Goal: Information Seeking & Learning: Learn about a topic

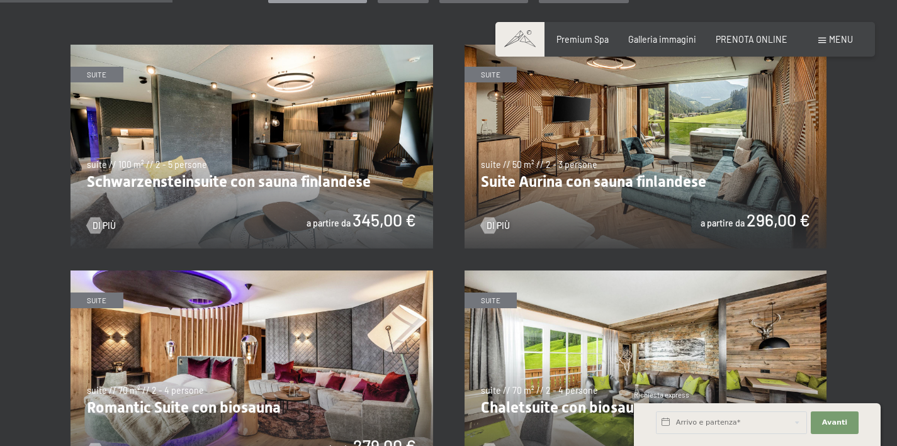
click at [184, 182] on img at bounding box center [252, 147] width 363 height 204
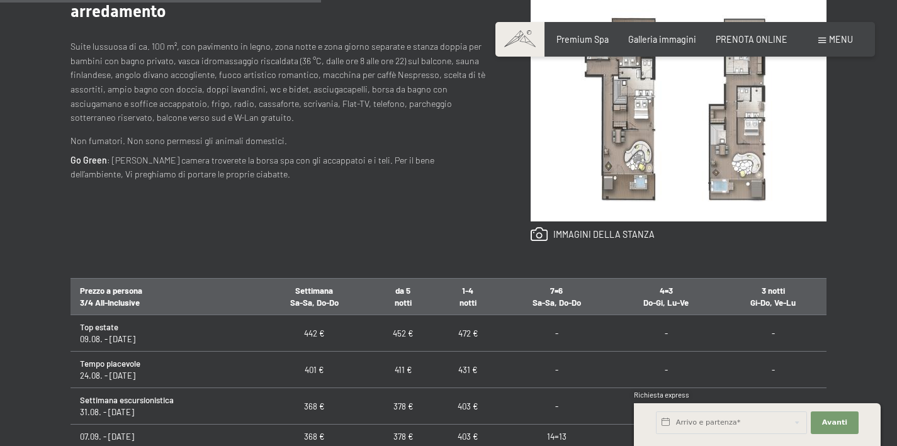
scroll to position [550, 0]
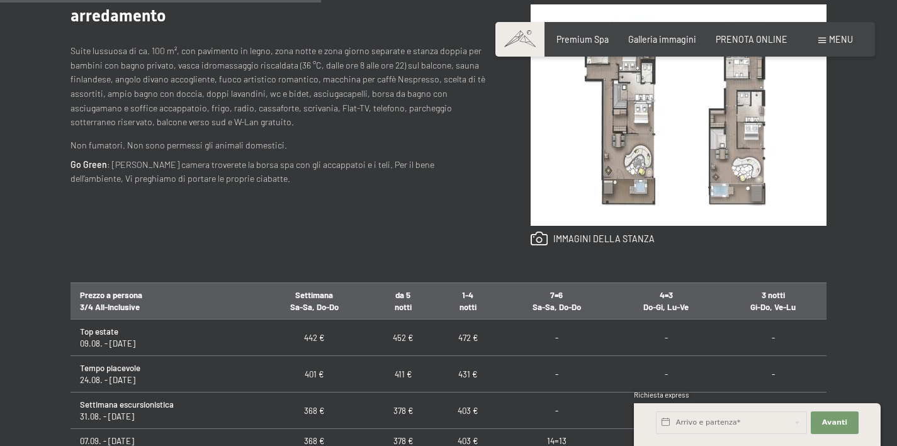
click at [738, 144] on img at bounding box center [679, 115] width 296 height 222
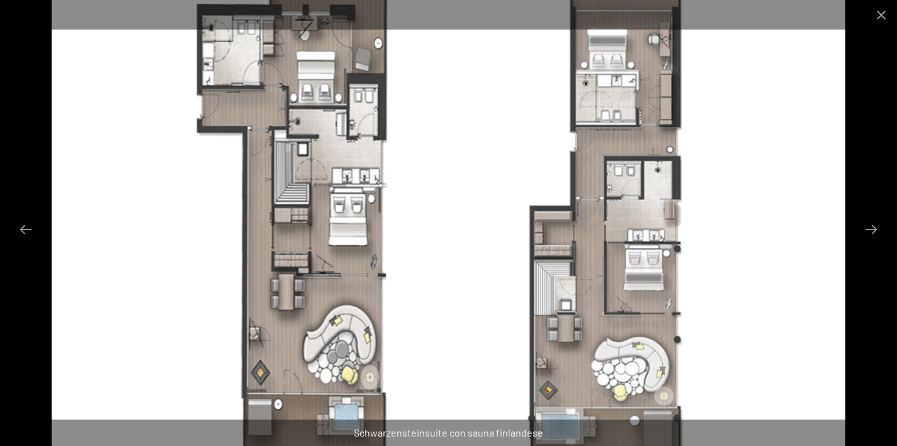
click at [643, 251] on img at bounding box center [448, 223] width 793 height 446
click at [876, 230] on button "Next slide" at bounding box center [871, 229] width 26 height 25
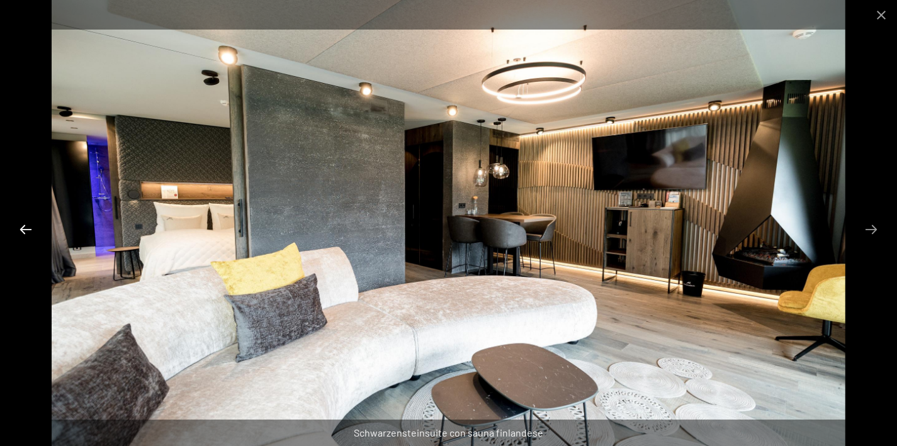
click at [26, 230] on button "Previous slide" at bounding box center [26, 229] width 26 height 25
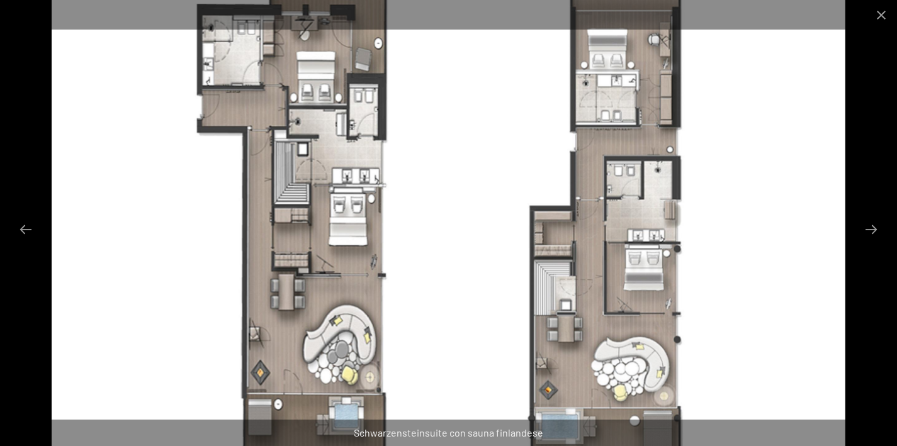
scroll to position [1293, 0]
click at [485, 185] on img at bounding box center [448, 223] width 793 height 446
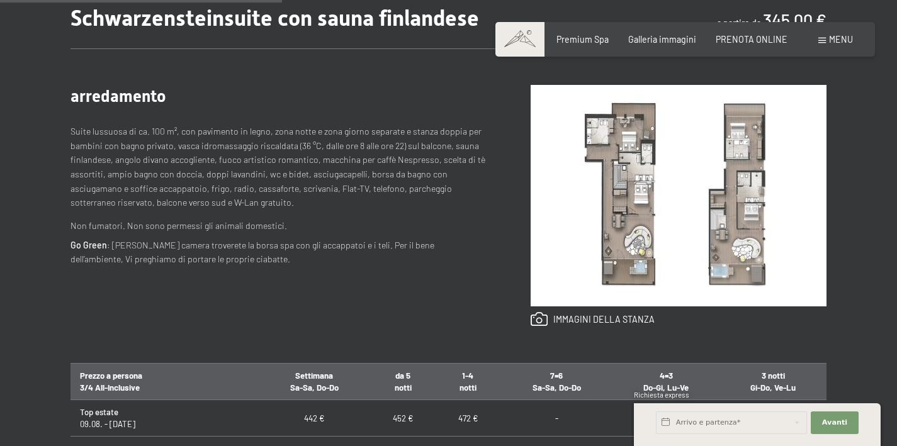
scroll to position [596, 0]
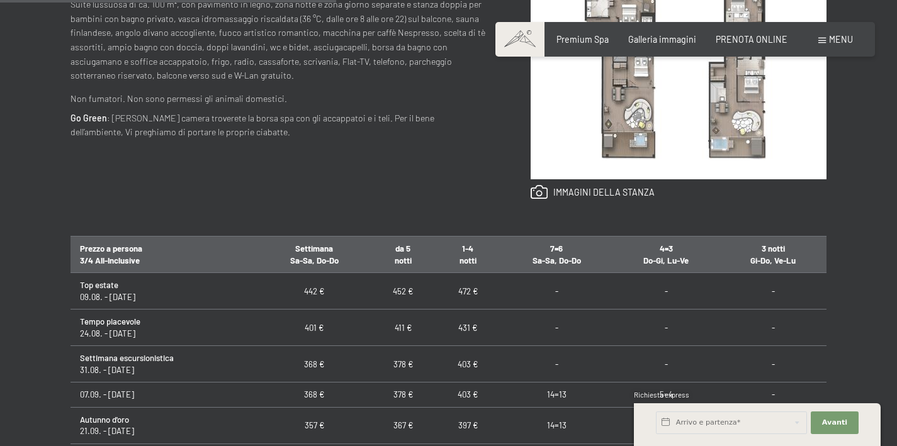
click at [748, 106] on img at bounding box center [679, 69] width 296 height 222
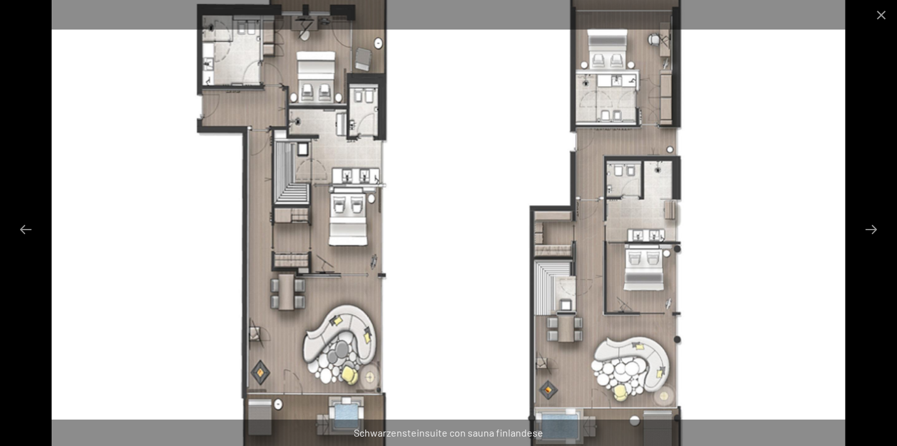
scroll to position [758, 0]
click at [866, 231] on button "Next slide" at bounding box center [871, 229] width 26 height 25
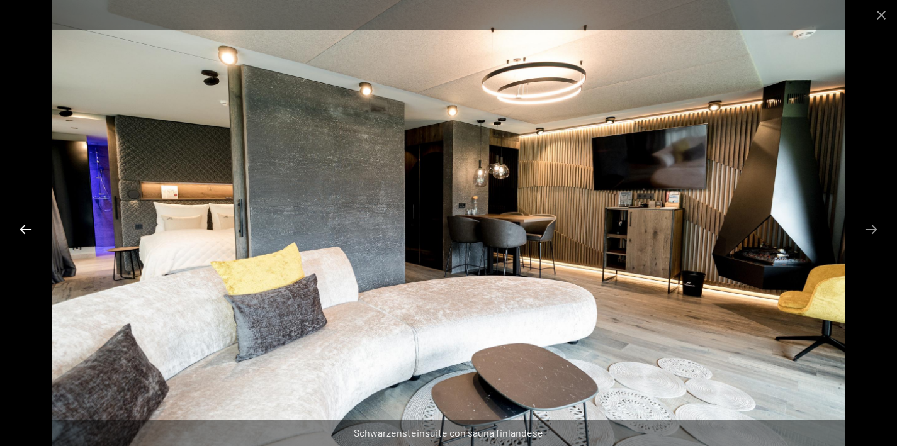
click at [23, 224] on button "Previous slide" at bounding box center [26, 229] width 26 height 25
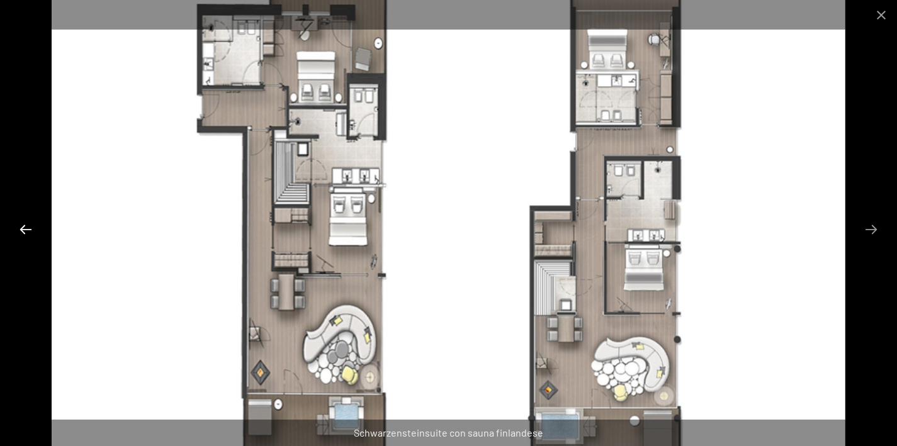
click at [20, 229] on button "Previous slide" at bounding box center [26, 229] width 26 height 25
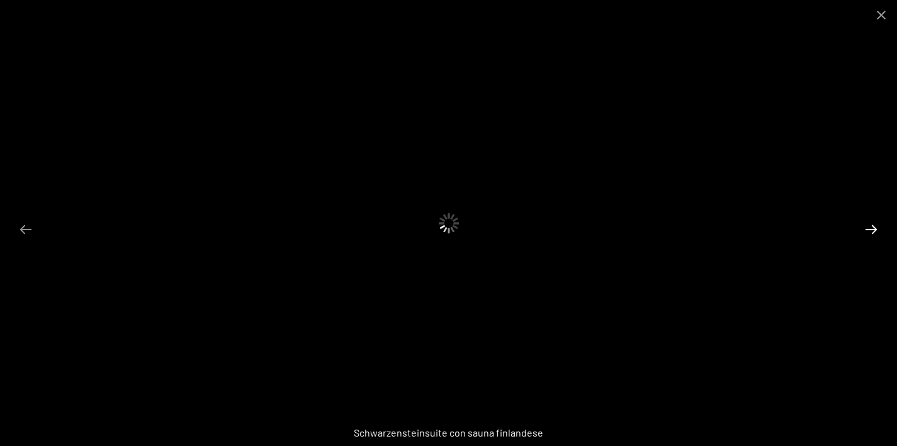
click at [869, 227] on button "Next slide" at bounding box center [871, 229] width 26 height 25
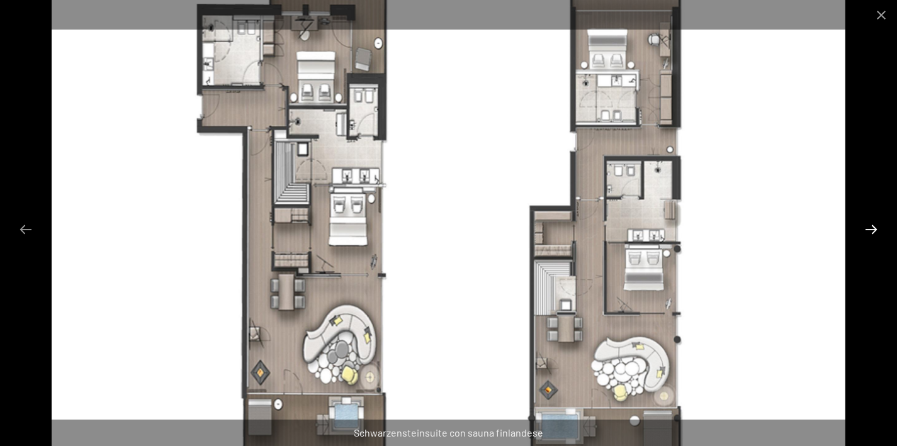
click at [869, 227] on button "Next slide" at bounding box center [871, 229] width 26 height 25
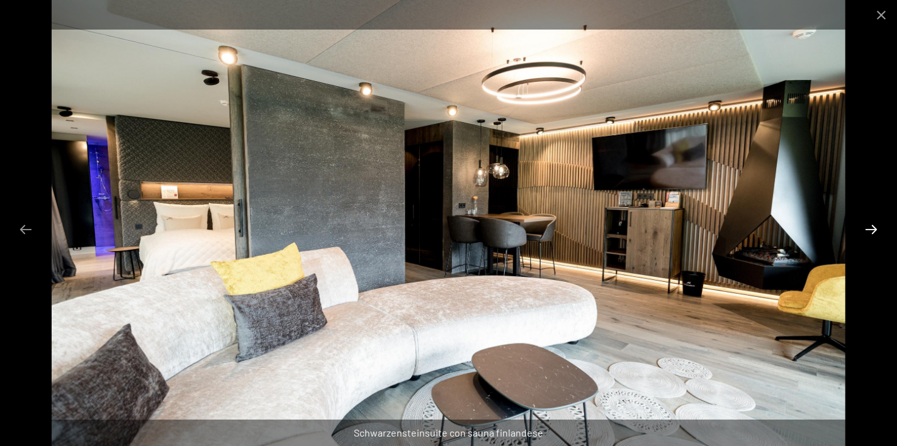
click at [869, 227] on button "Next slide" at bounding box center [871, 229] width 26 height 25
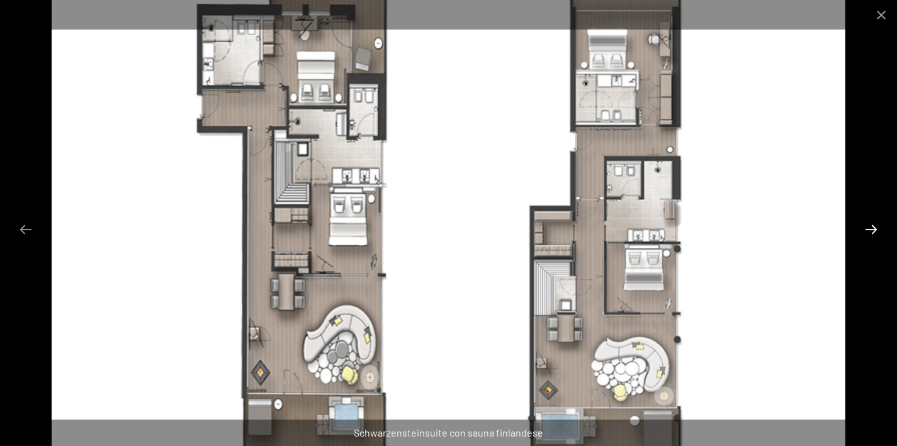
click at [869, 227] on button "Next slide" at bounding box center [871, 229] width 26 height 25
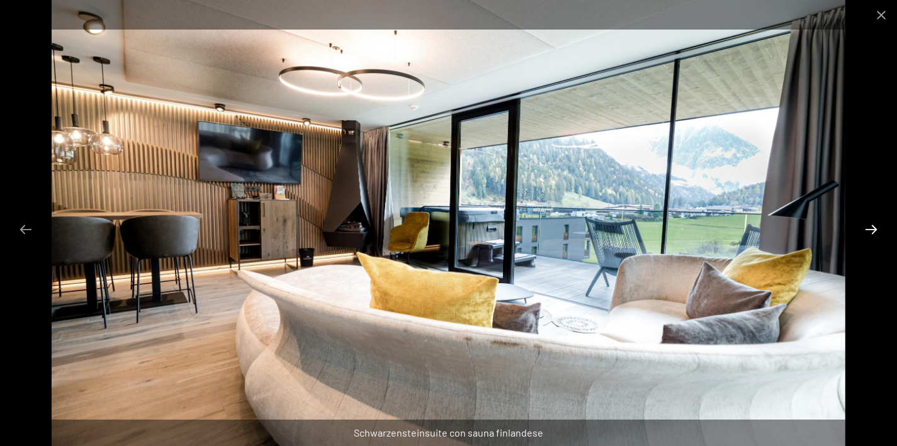
click at [871, 233] on button "Next slide" at bounding box center [871, 229] width 26 height 25
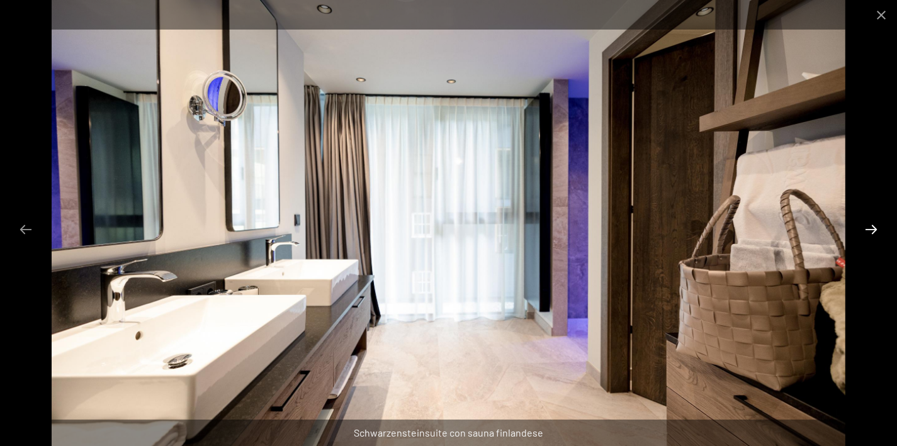
click at [871, 233] on button "Next slide" at bounding box center [871, 229] width 26 height 25
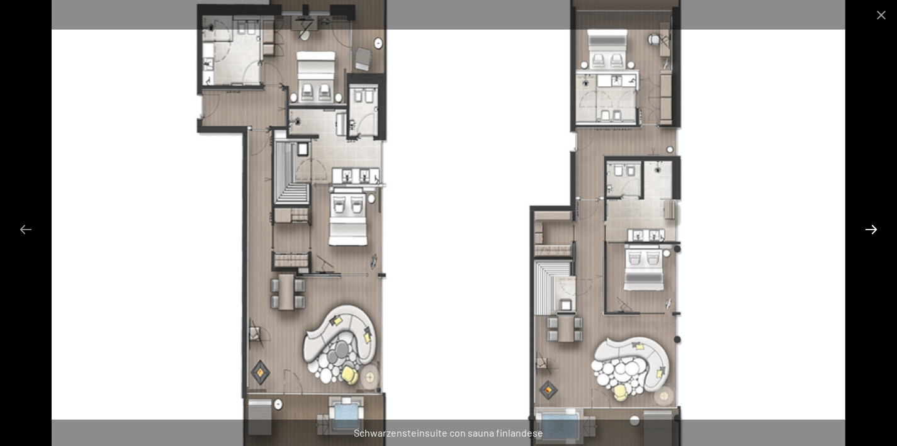
click at [871, 233] on button "Next slide" at bounding box center [871, 229] width 26 height 25
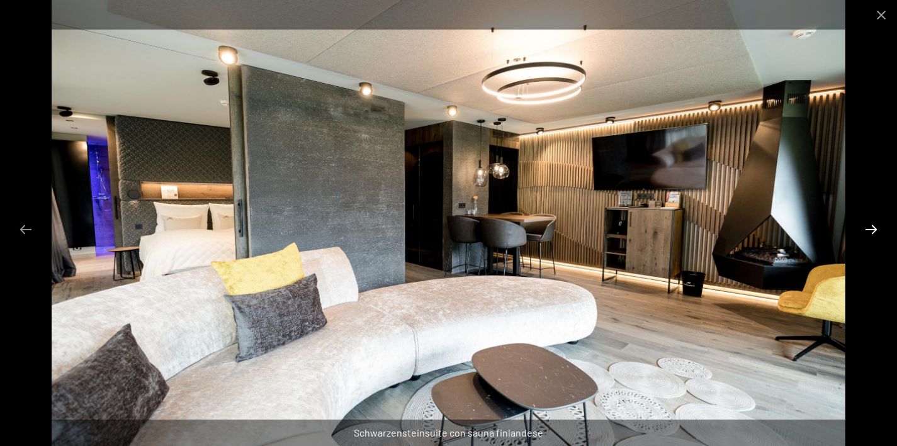
click at [871, 233] on button "Next slide" at bounding box center [871, 229] width 26 height 25
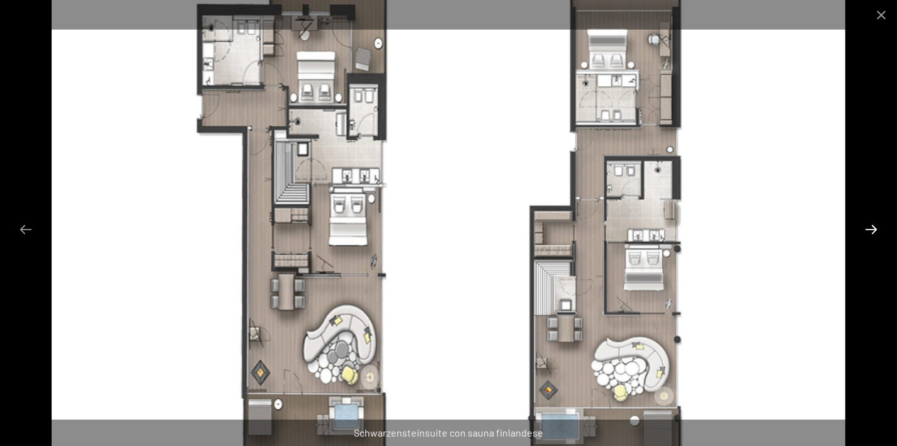
click at [871, 233] on button "Next slide" at bounding box center [871, 229] width 26 height 25
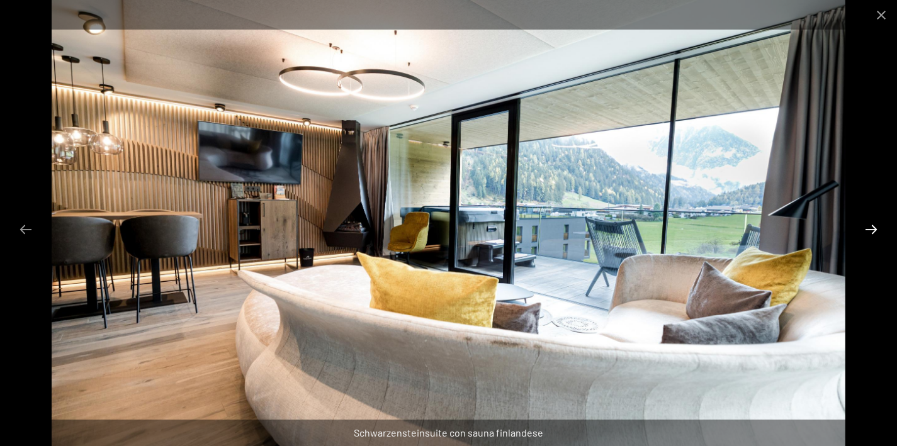
click at [871, 233] on button "Next slide" at bounding box center [871, 229] width 26 height 25
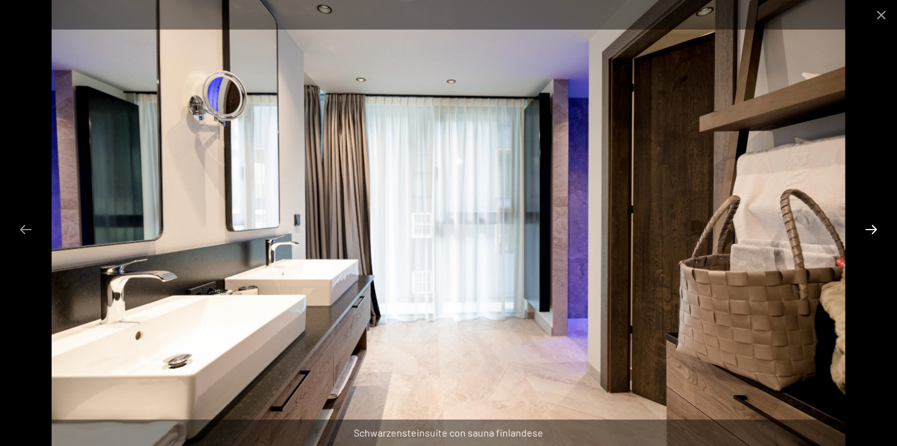
click at [871, 233] on button "Next slide" at bounding box center [871, 229] width 26 height 25
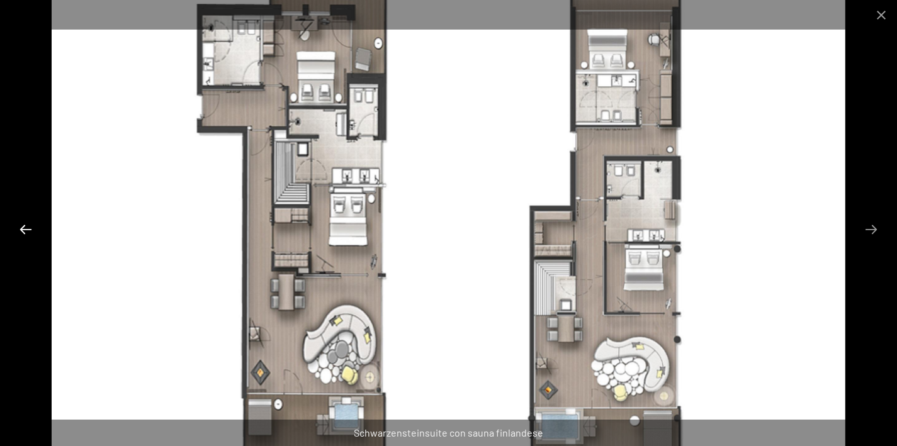
click at [25, 228] on button "Previous slide" at bounding box center [26, 229] width 26 height 25
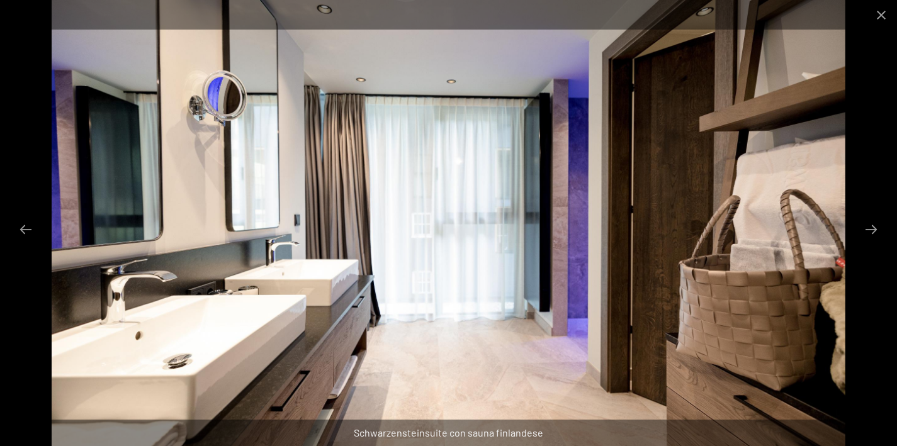
scroll to position [1306, 0]
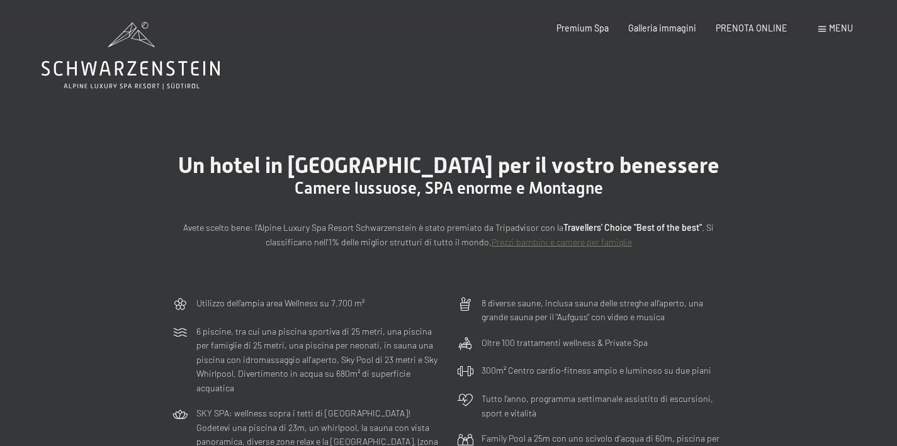
click at [841, 31] on span "Menu" at bounding box center [841, 28] width 24 height 11
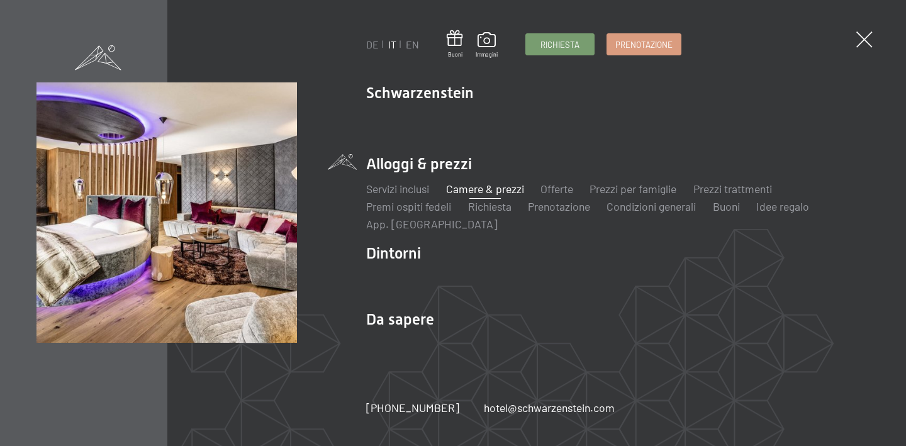
click at [499, 188] on link "Camere & prezzi" at bounding box center [485, 189] width 78 height 14
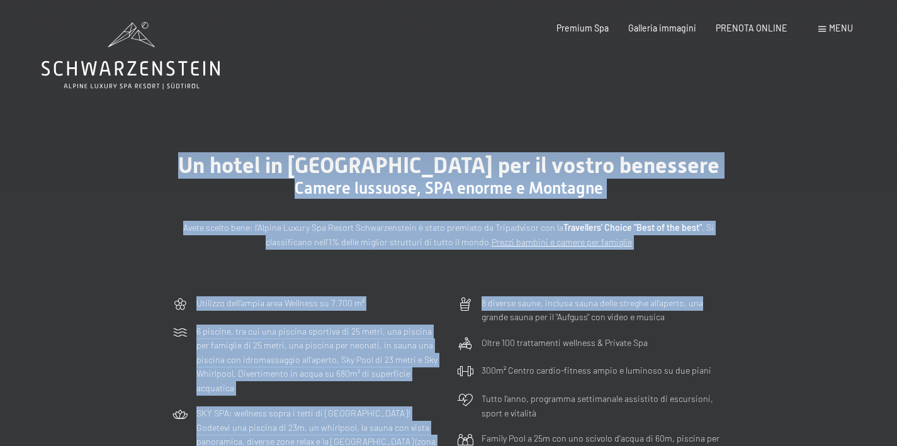
drag, startPoint x: 797, startPoint y: 137, endPoint x: 767, endPoint y: 186, distance: 57.3
click at [742, 273] on div "Un hotel in Alto Adige per il vostro benessere Camere lussuose, SPA enorme e Mo…" at bounding box center [448, 201] width 897 height 180
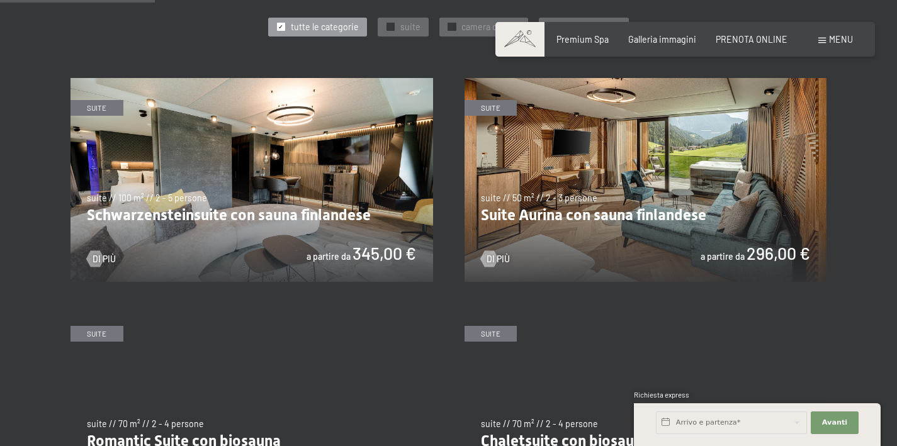
scroll to position [662, 0]
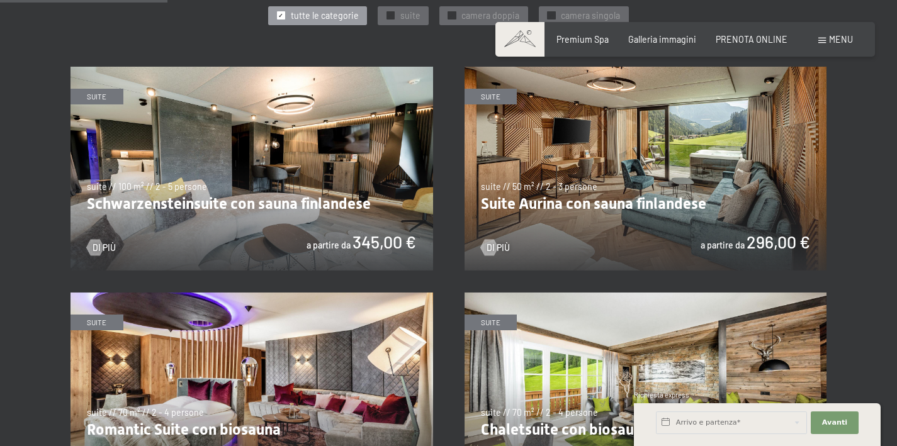
click at [331, 169] on img at bounding box center [252, 169] width 363 height 204
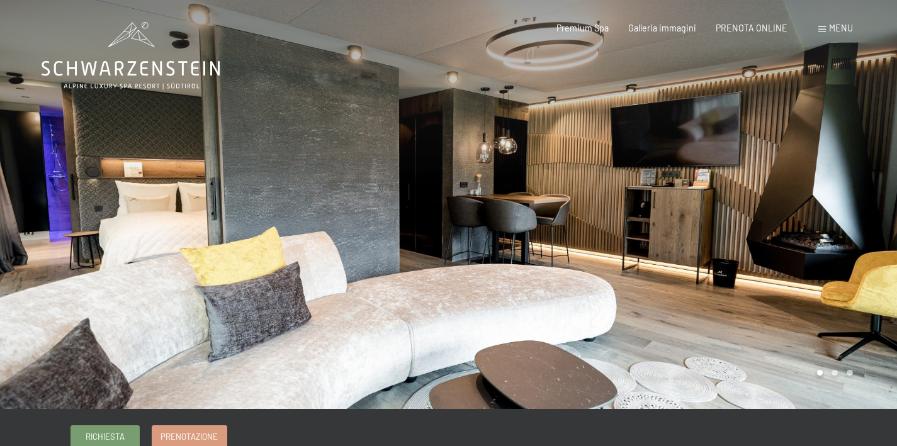
click at [397, 212] on div at bounding box center [224, 204] width 449 height 409
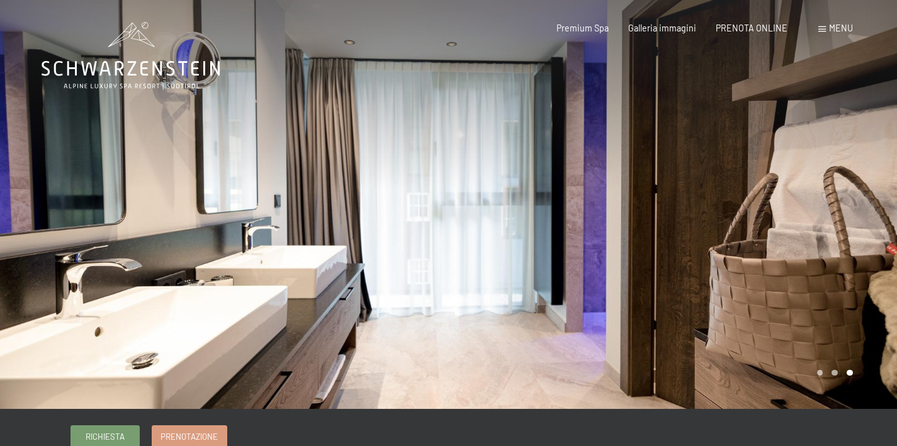
click at [397, 212] on div at bounding box center [224, 204] width 449 height 409
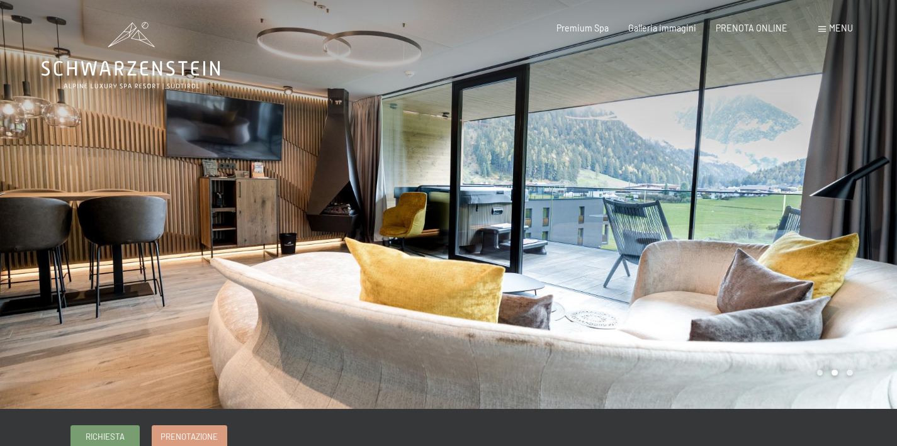
click at [397, 212] on div at bounding box center [224, 204] width 449 height 409
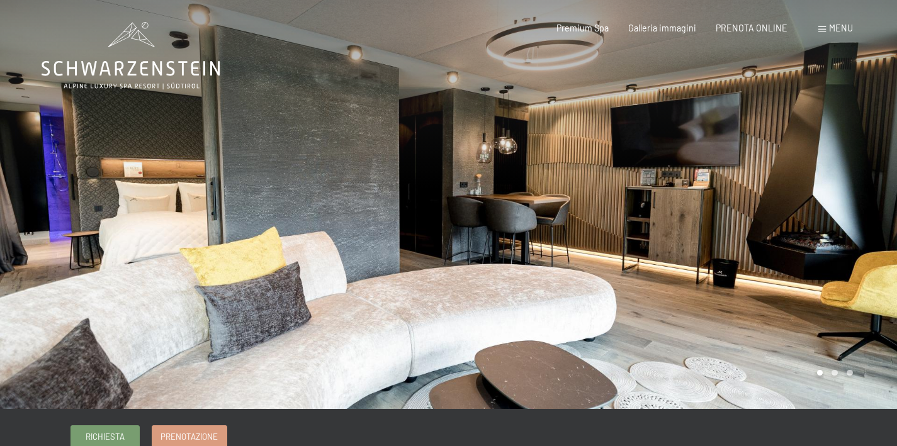
click at [397, 212] on div at bounding box center [224, 204] width 449 height 409
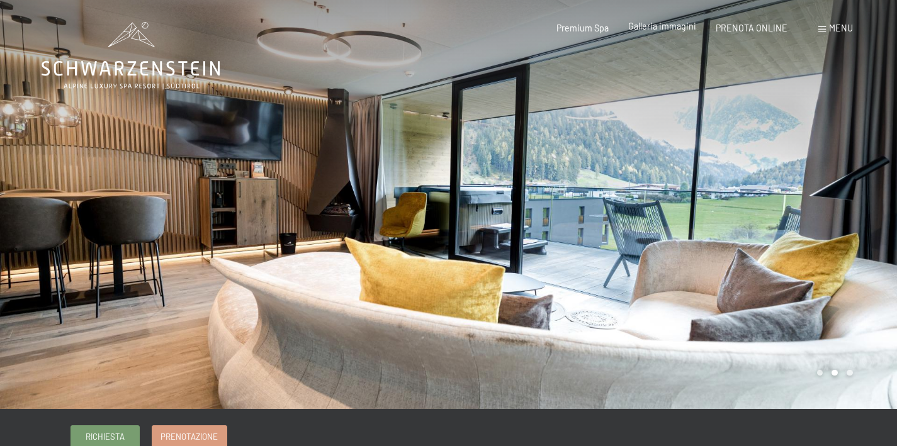
click at [670, 27] on span "Galleria immagini" at bounding box center [662, 26] width 68 height 11
click at [549, 164] on div at bounding box center [673, 204] width 449 height 409
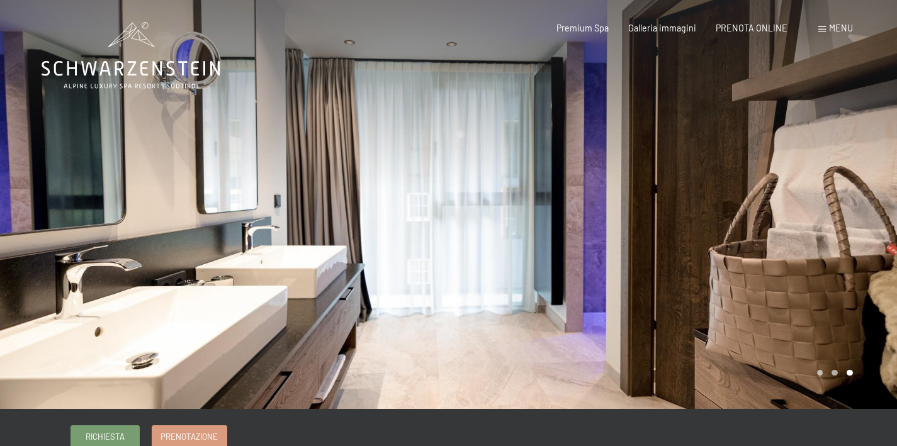
click at [539, 201] on div at bounding box center [673, 204] width 449 height 409
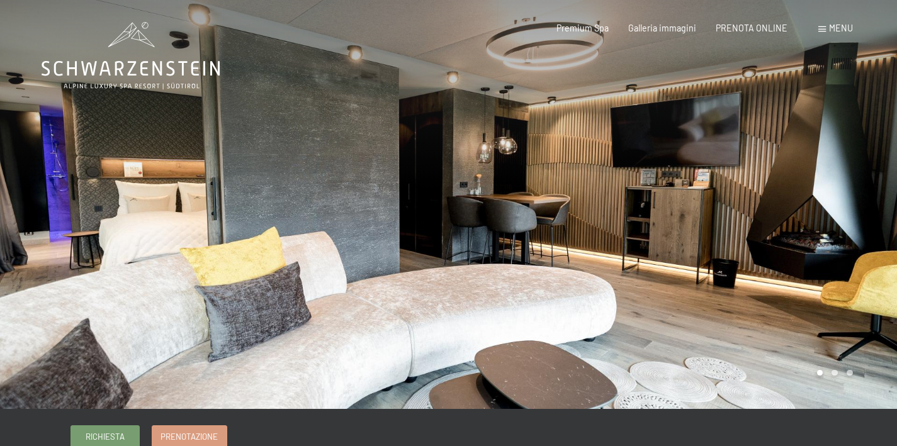
click at [827, 33] on div "Menu" at bounding box center [835, 28] width 35 height 13
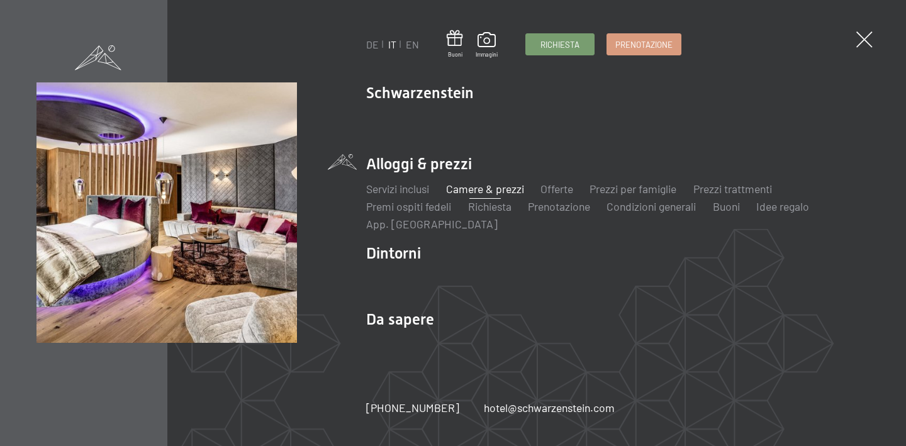
click at [495, 189] on link "Camere & prezzi" at bounding box center [485, 189] width 78 height 14
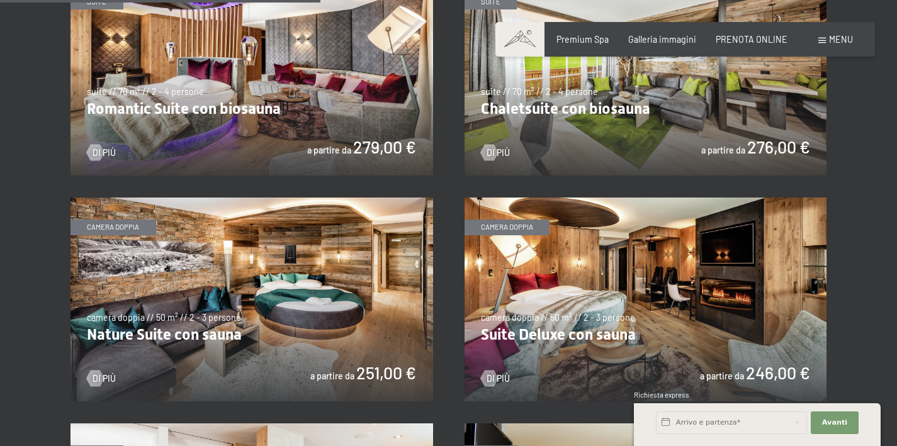
scroll to position [1268, 0]
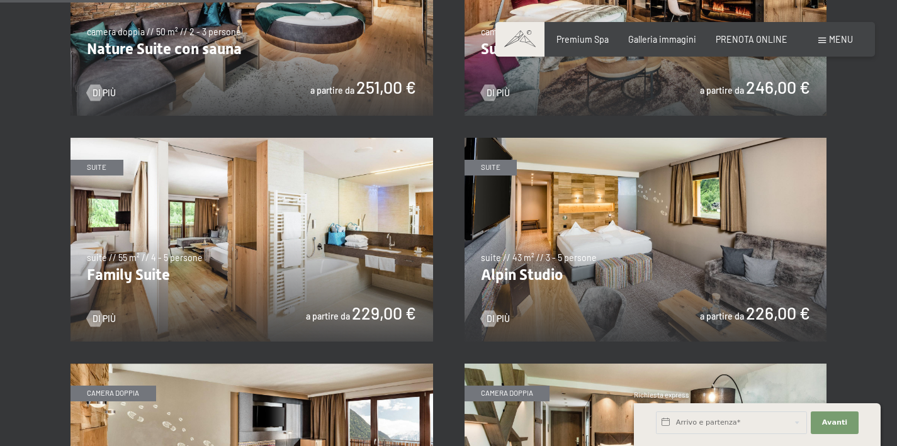
click at [314, 64] on img at bounding box center [252, 14] width 363 height 204
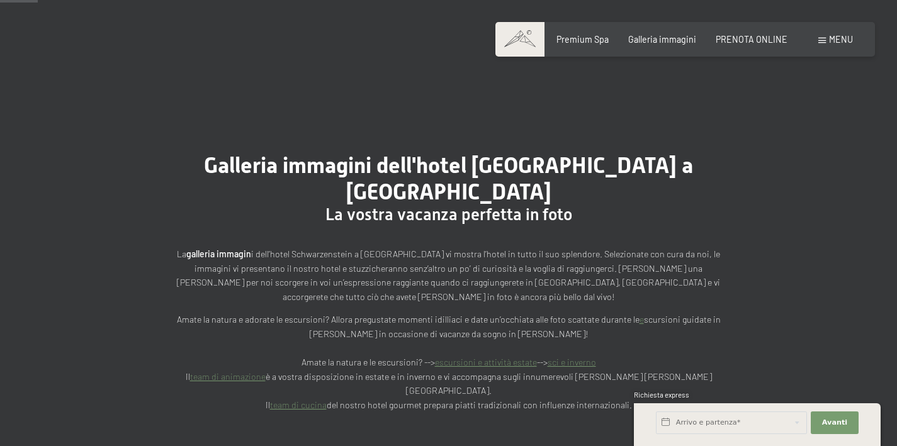
scroll to position [532, 0]
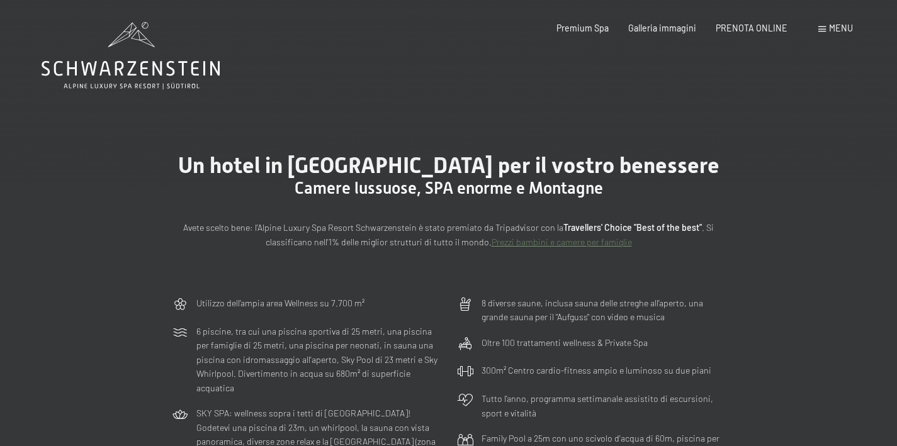
click at [836, 28] on span "Menu" at bounding box center [841, 28] width 24 height 11
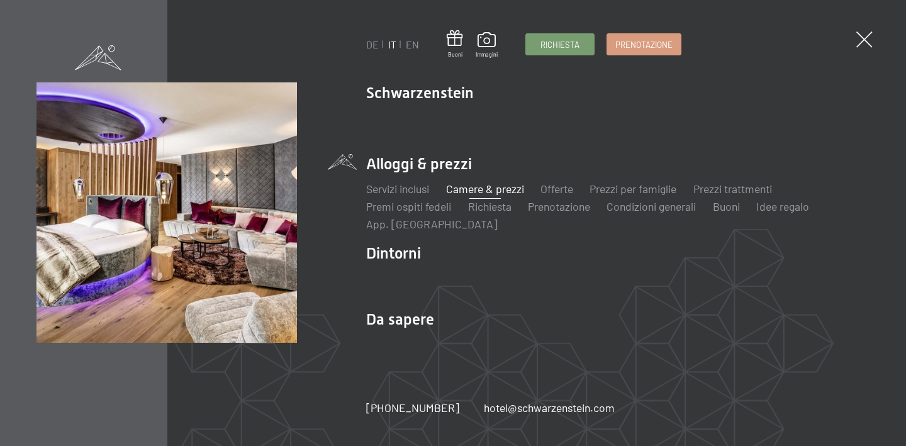
click at [486, 193] on link "Camere & prezzi" at bounding box center [485, 189] width 78 height 14
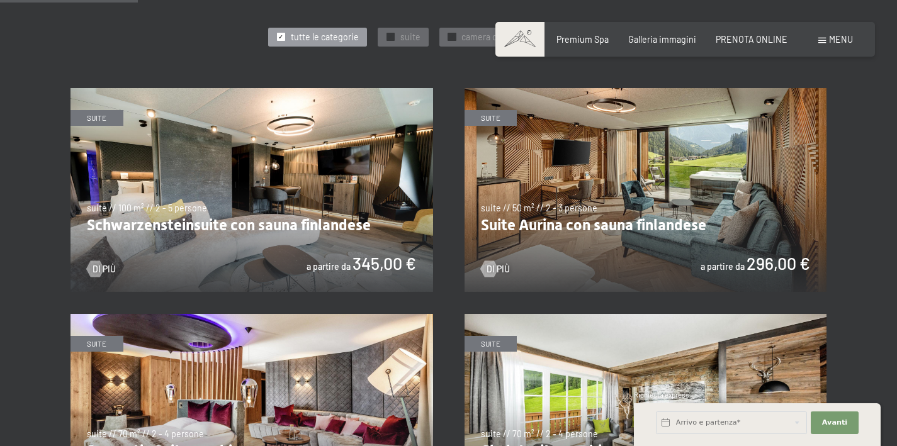
scroll to position [648, 0]
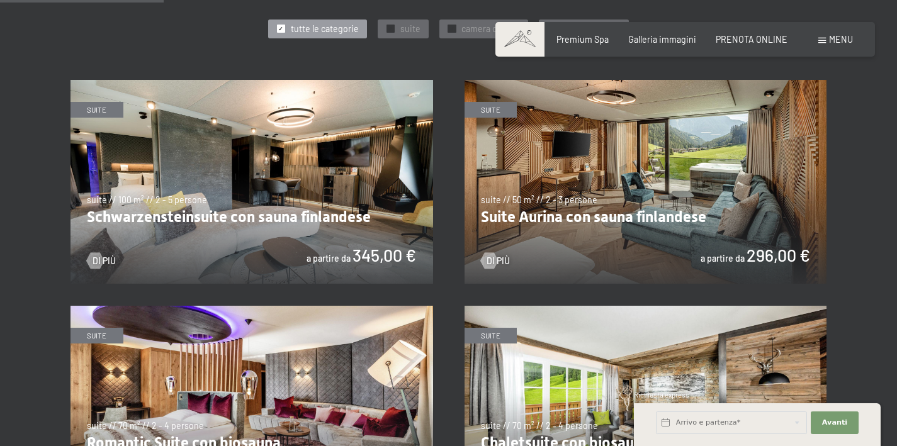
click at [267, 216] on img at bounding box center [252, 182] width 363 height 204
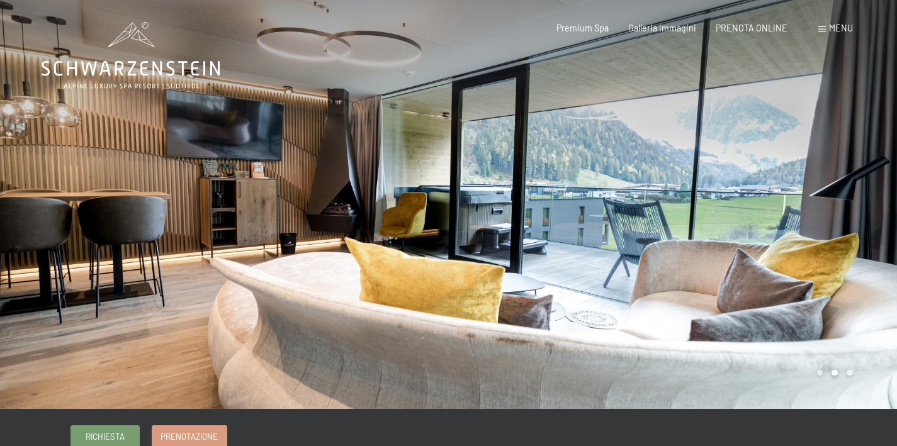
click at [81, 189] on div at bounding box center [224, 204] width 449 height 409
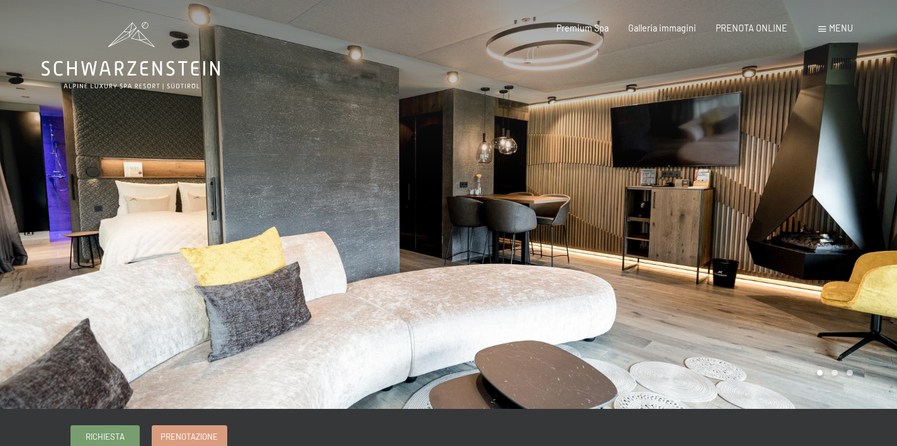
click at [69, 182] on div at bounding box center [224, 204] width 449 height 409
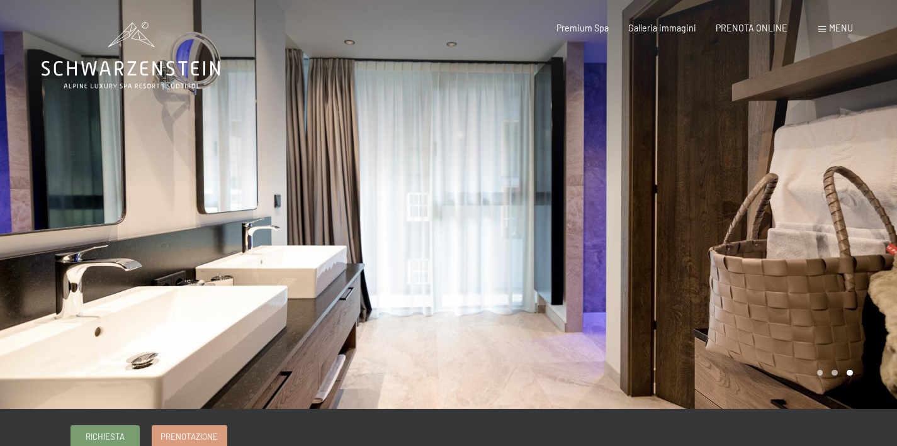
click at [91, 178] on div at bounding box center [224, 204] width 449 height 409
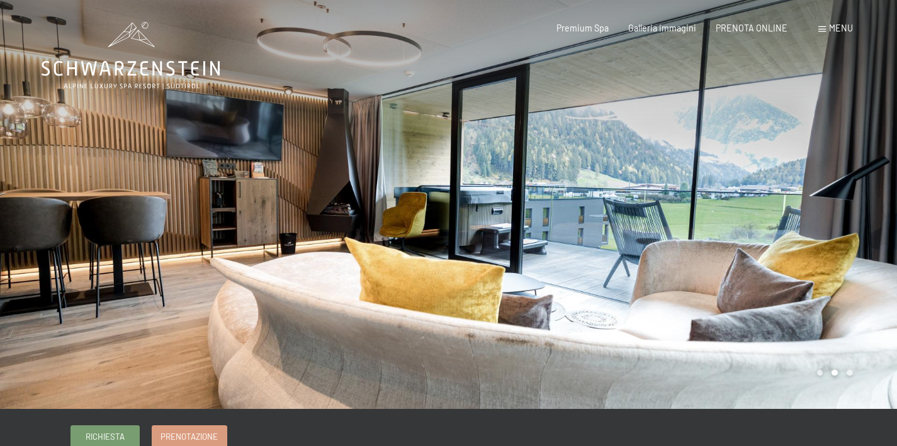
click at [70, 206] on div at bounding box center [224, 204] width 449 height 409
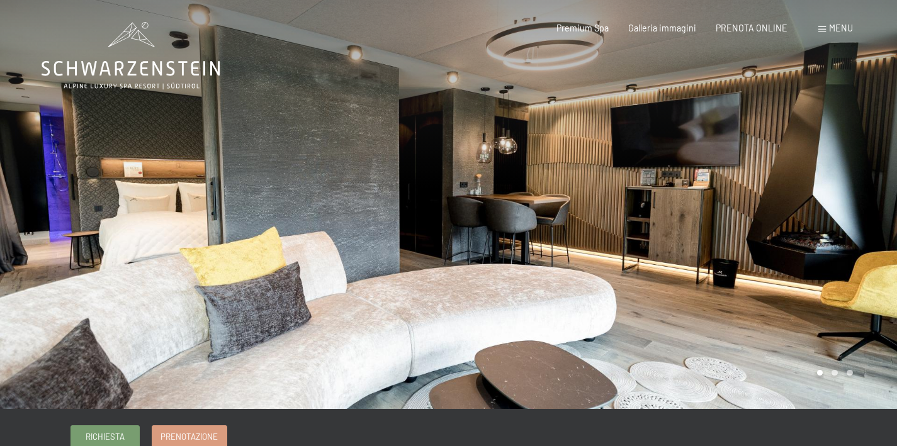
click at [71, 206] on div at bounding box center [224, 204] width 449 height 409
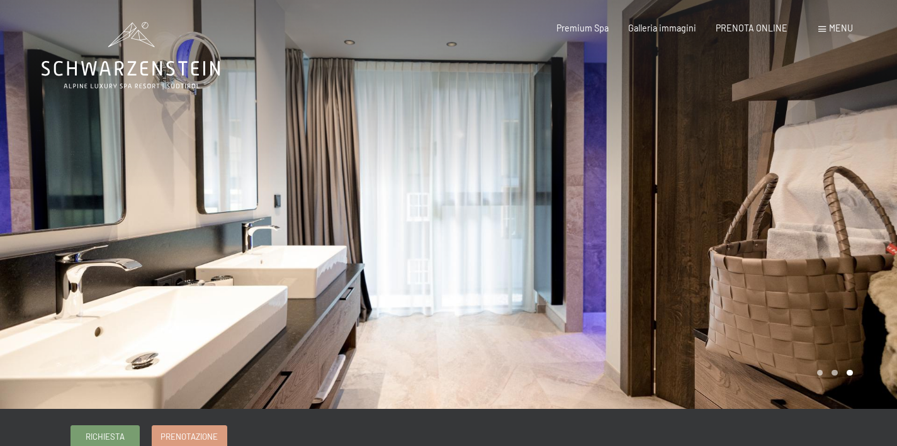
click at [71, 206] on div at bounding box center [224, 204] width 449 height 409
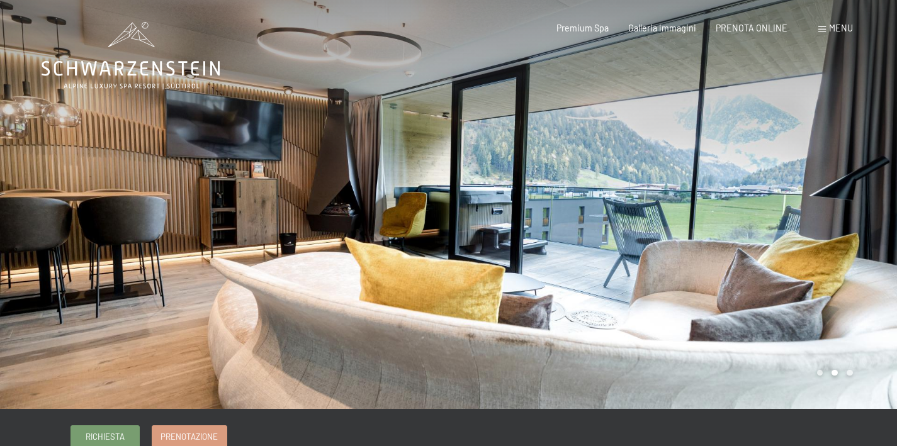
click at [71, 206] on div at bounding box center [224, 204] width 449 height 409
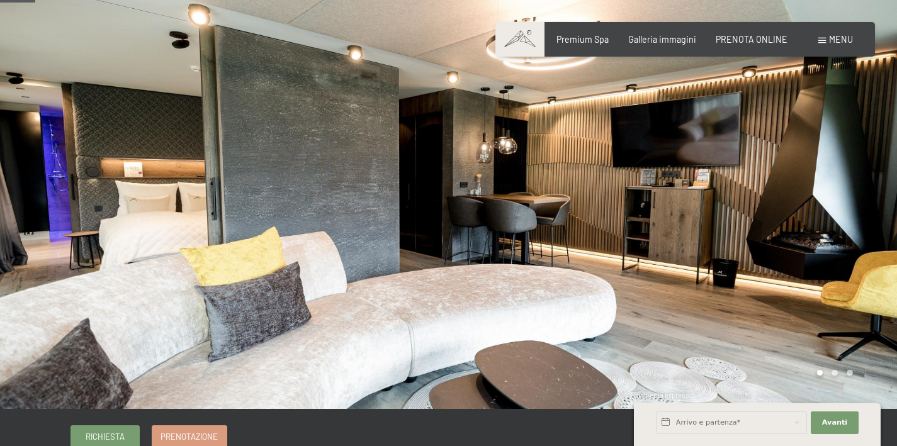
scroll to position [611, 0]
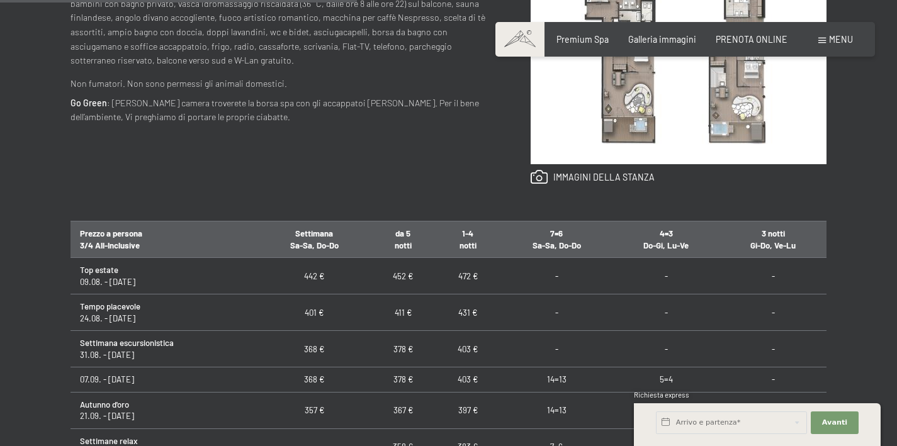
click at [638, 100] on img at bounding box center [679, 54] width 296 height 222
